Goal: Information Seeking & Learning: Understand process/instructions

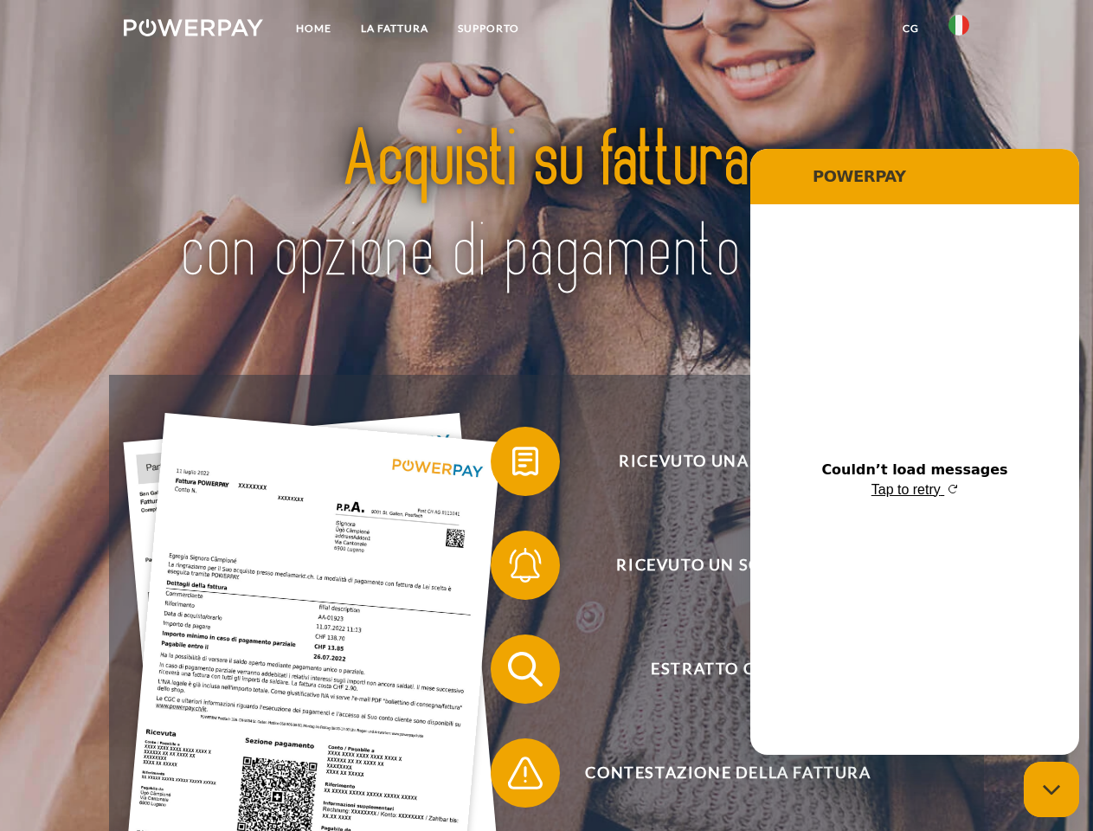
click at [193, 30] on img at bounding box center [193, 27] width 139 height 17
click at [959, 30] on img at bounding box center [958, 25] width 21 height 21
click at [910, 29] on link "CG" at bounding box center [911, 28] width 46 height 31
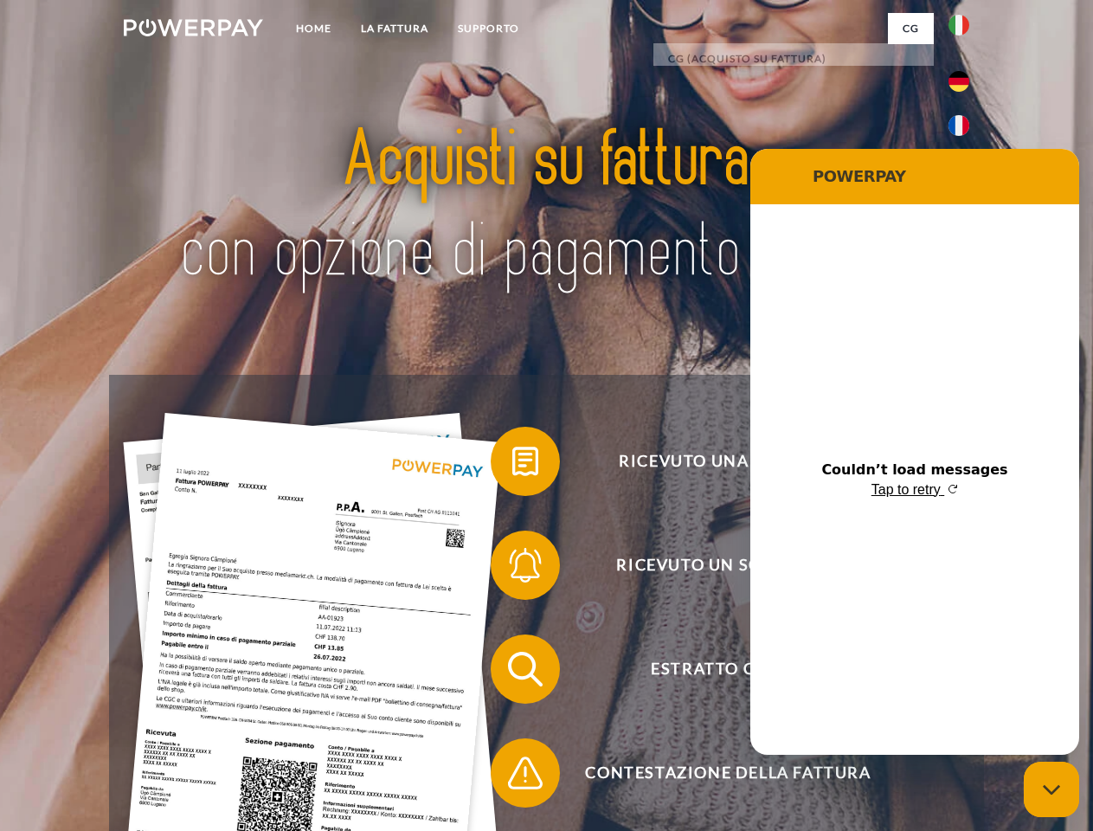
click at [512, 465] on span at bounding box center [499, 461] width 87 height 87
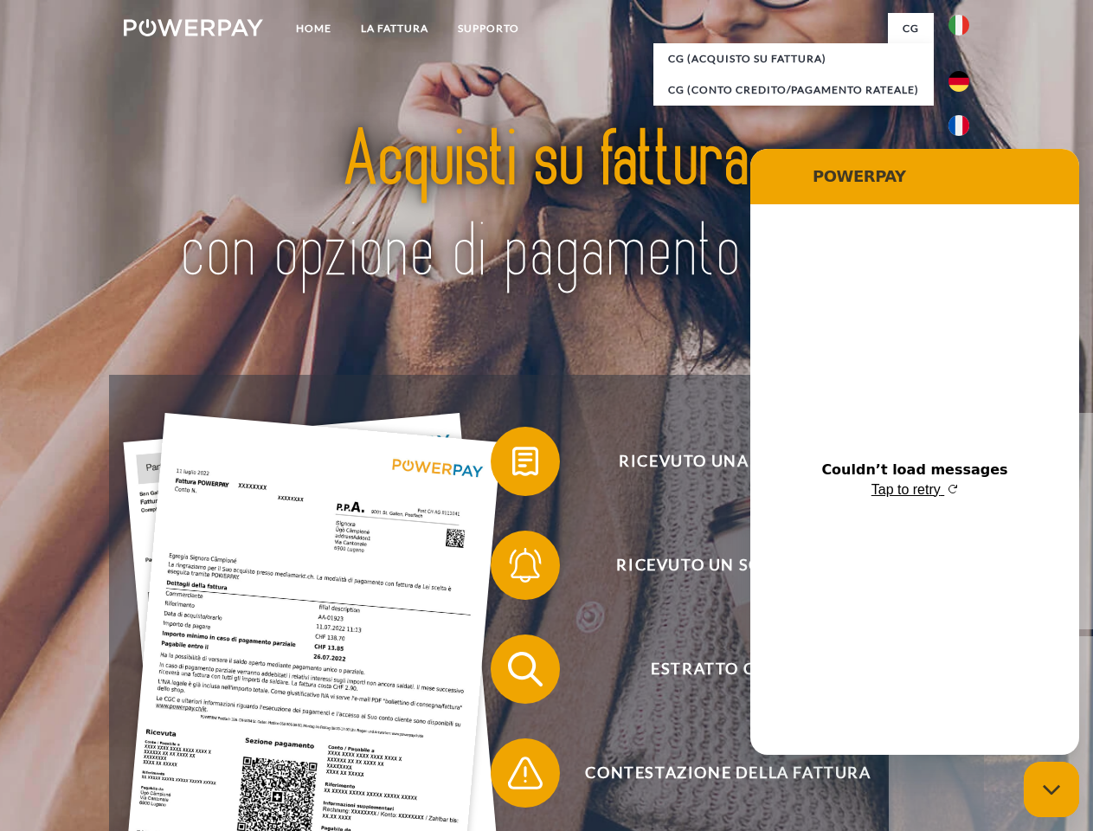
click at [512, 569] on div "Ricevuto una fattura? Ricevuto un sollecito? Estratto conto indietro" at bounding box center [546, 721] width 874 height 692
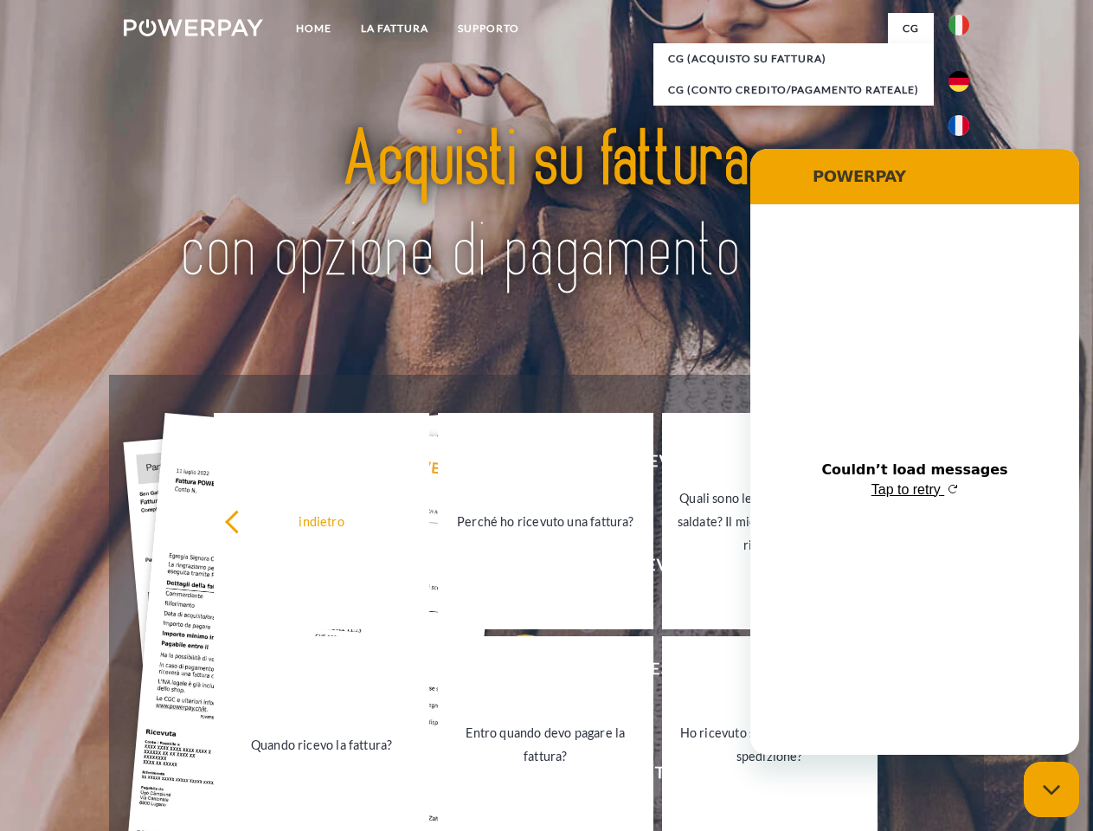
click at [512, 672] on link "Entro quando devo pagare la fattura?" at bounding box center [545, 744] width 215 height 216
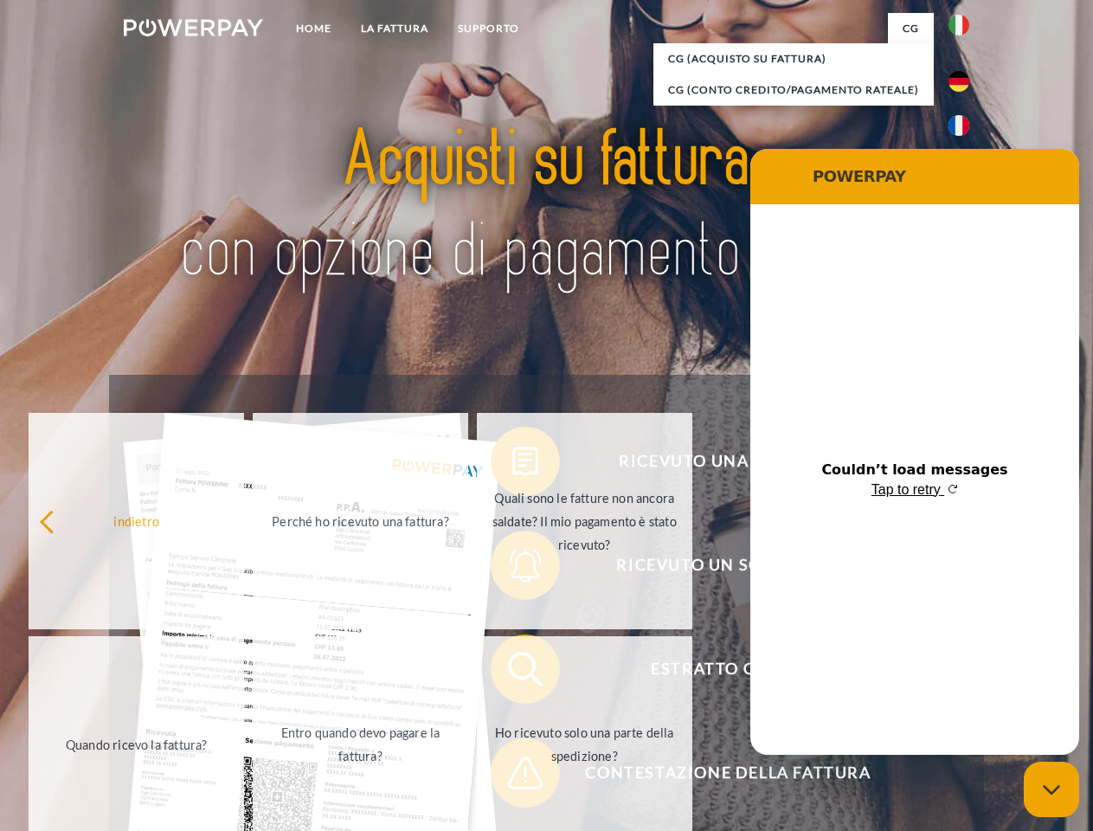
click at [512, 776] on span at bounding box center [499, 773] width 87 height 87
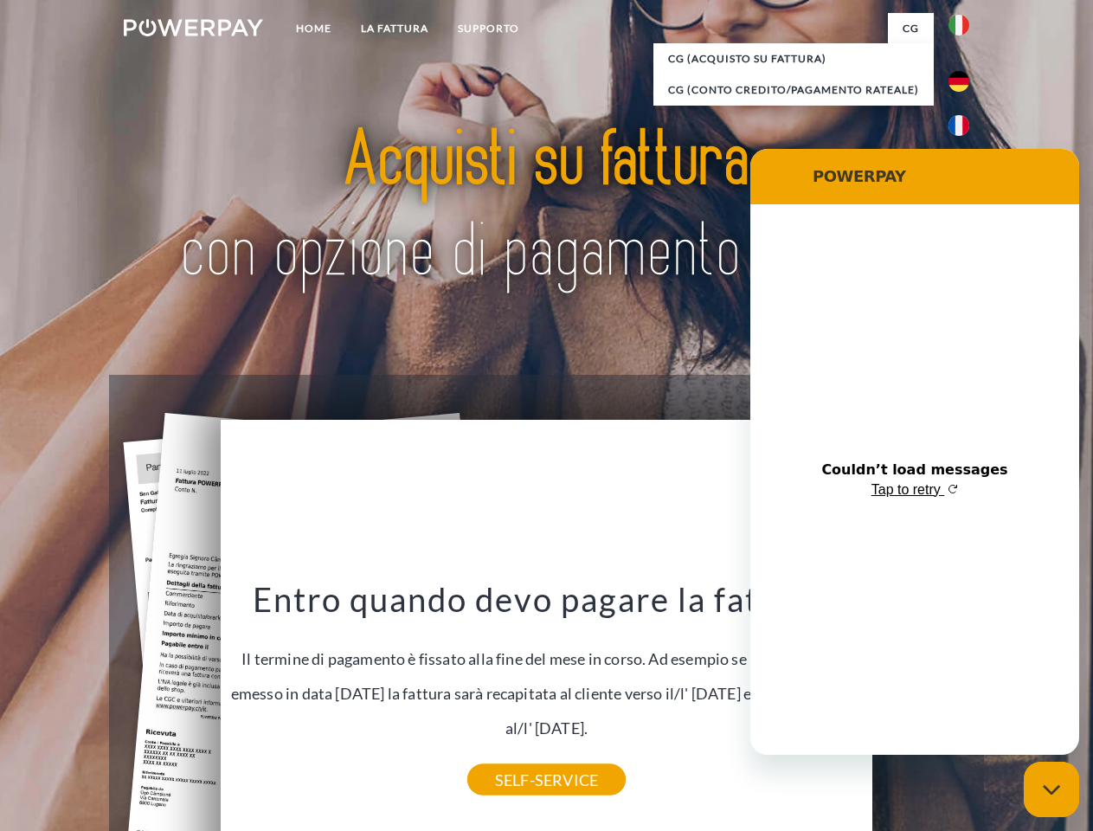
click at [1051, 789] on icon "Close messaging window" at bounding box center [1052, 789] width 18 height 11
